Goal: Find specific page/section: Find specific page/section

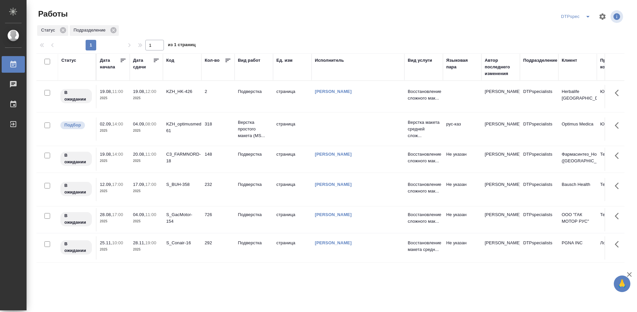
click at [154, 61] on icon at bounding box center [156, 60] width 7 height 7
